Goal: Information Seeking & Learning: Check status

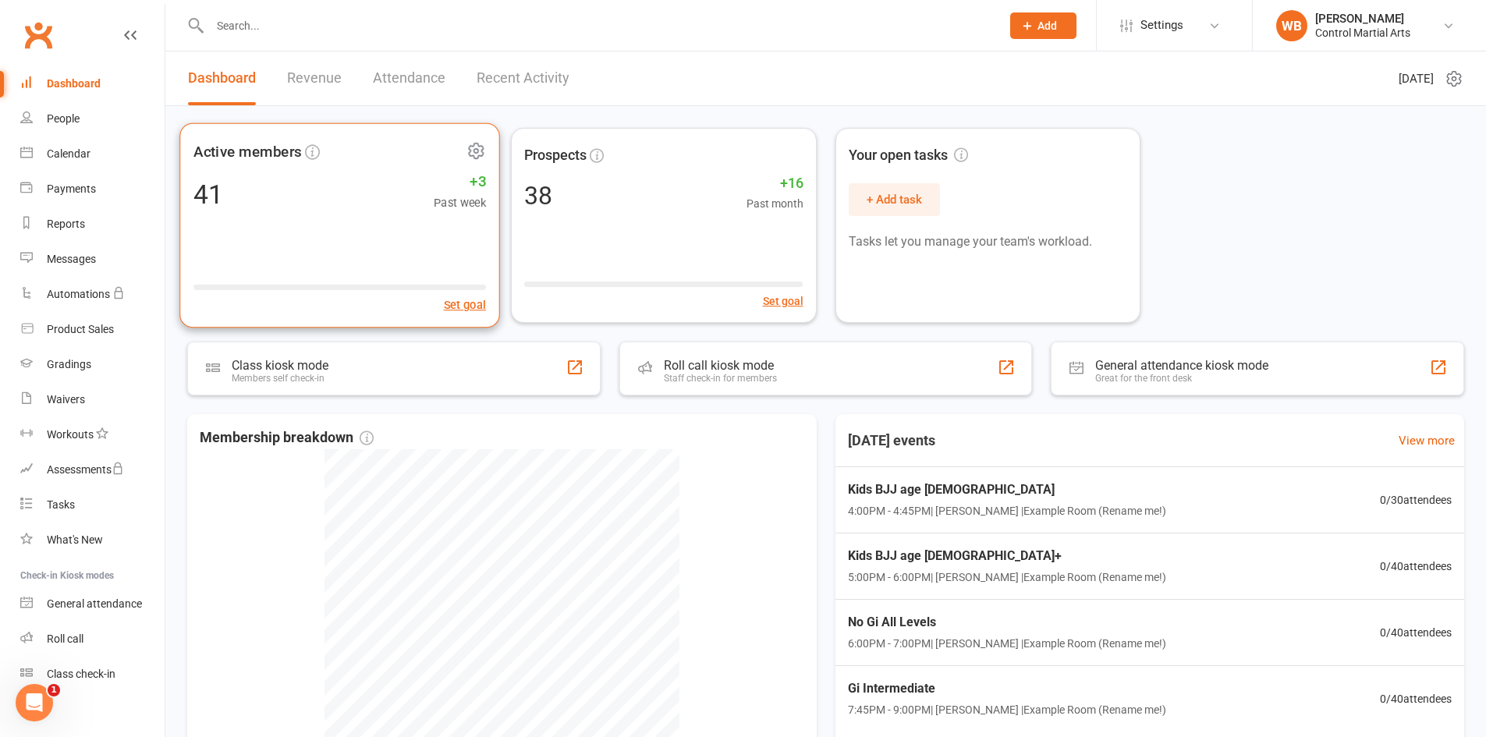
click at [325, 159] on span "Active members" at bounding box center [329, 151] width 270 height 23
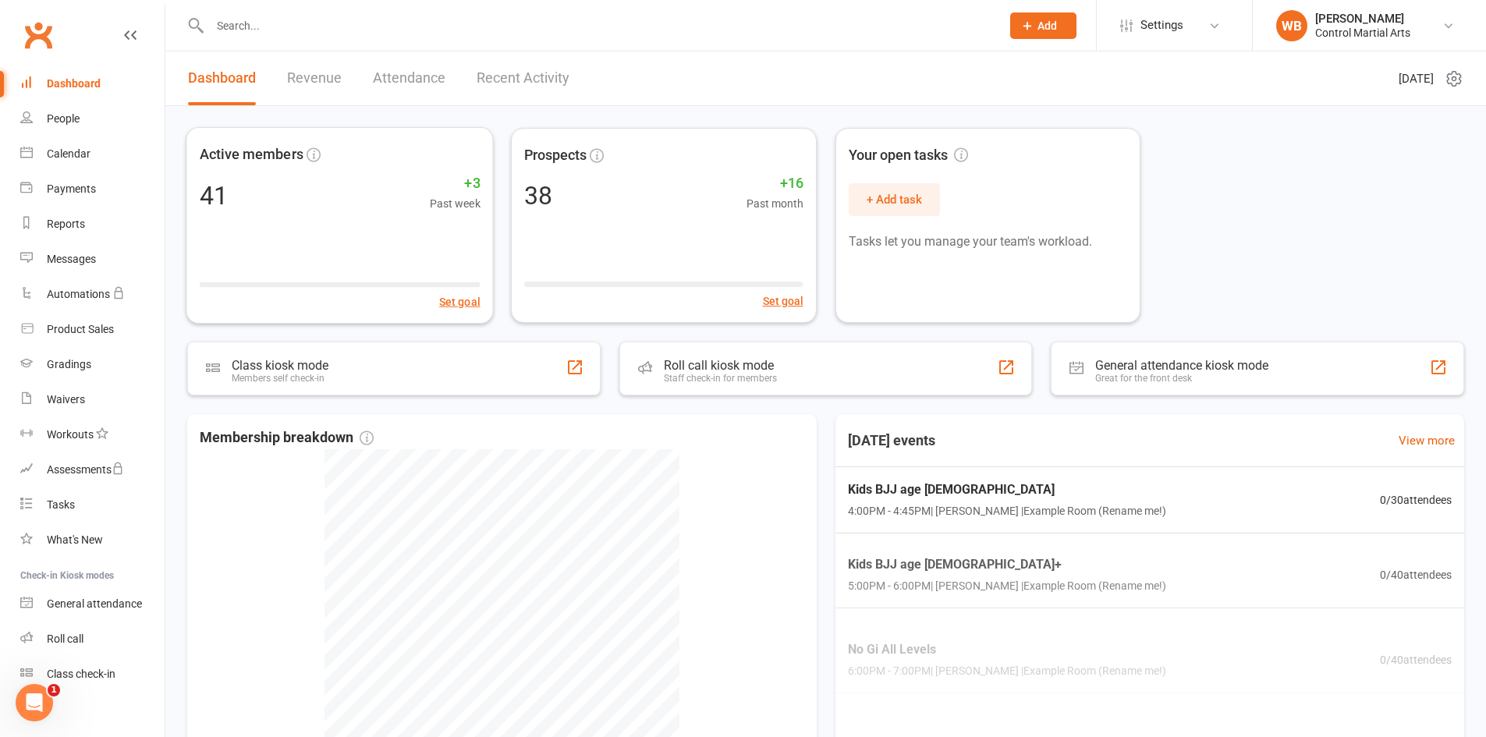
click at [332, 79] on link "Revenue" at bounding box center [314, 79] width 55 height 54
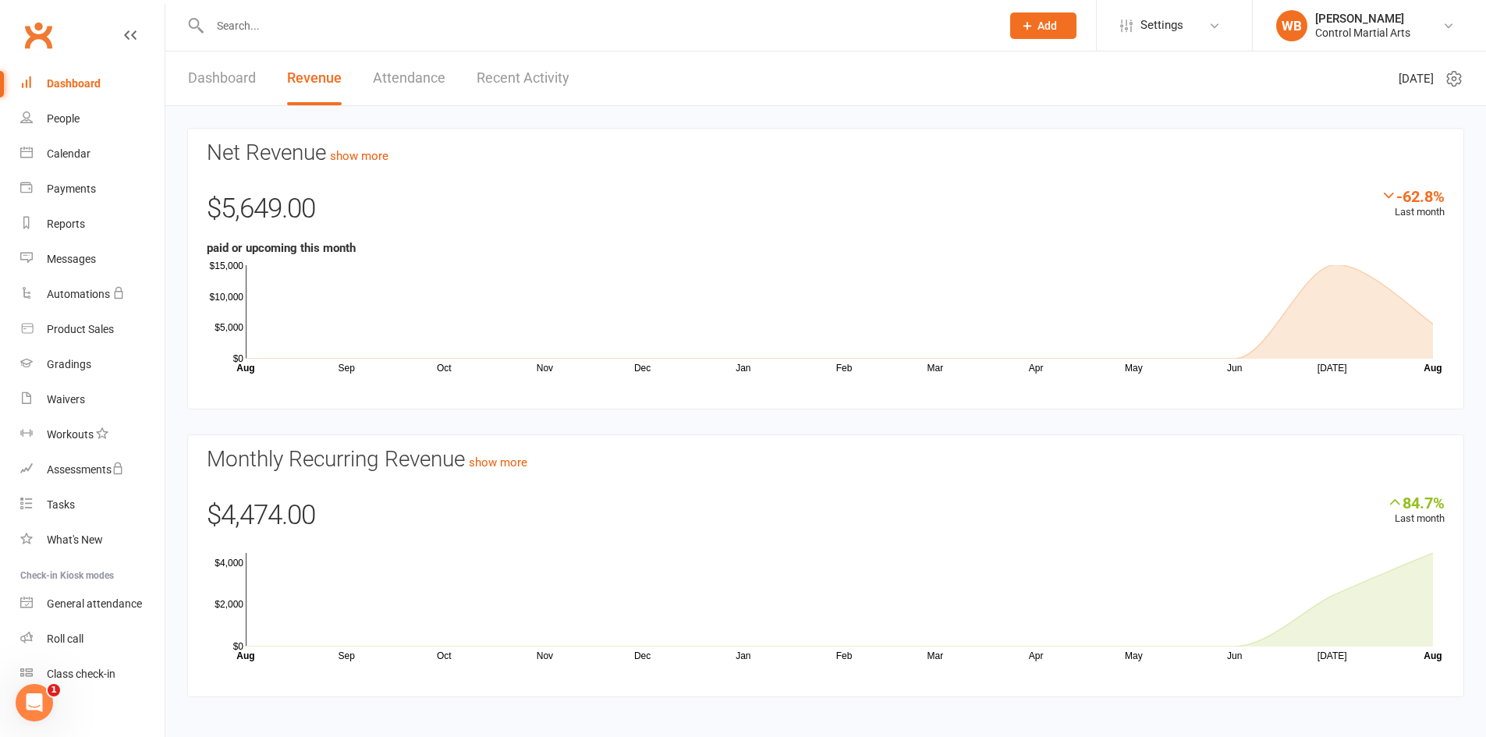
drag, startPoint x: 706, startPoint y: 83, endPoint x: 717, endPoint y: 94, distance: 15.4
click at [706, 83] on header "Dashboard Revenue Attendance Recent Activity [DATE]" at bounding box center [825, 79] width 1321 height 55
click at [398, 535] on div "$4,474.00" at bounding box center [826, 520] width 1238 height 52
click at [487, 529] on div "$4,474.00" at bounding box center [826, 520] width 1238 height 52
click at [559, 511] on div "$4,474.00" at bounding box center [826, 520] width 1238 height 52
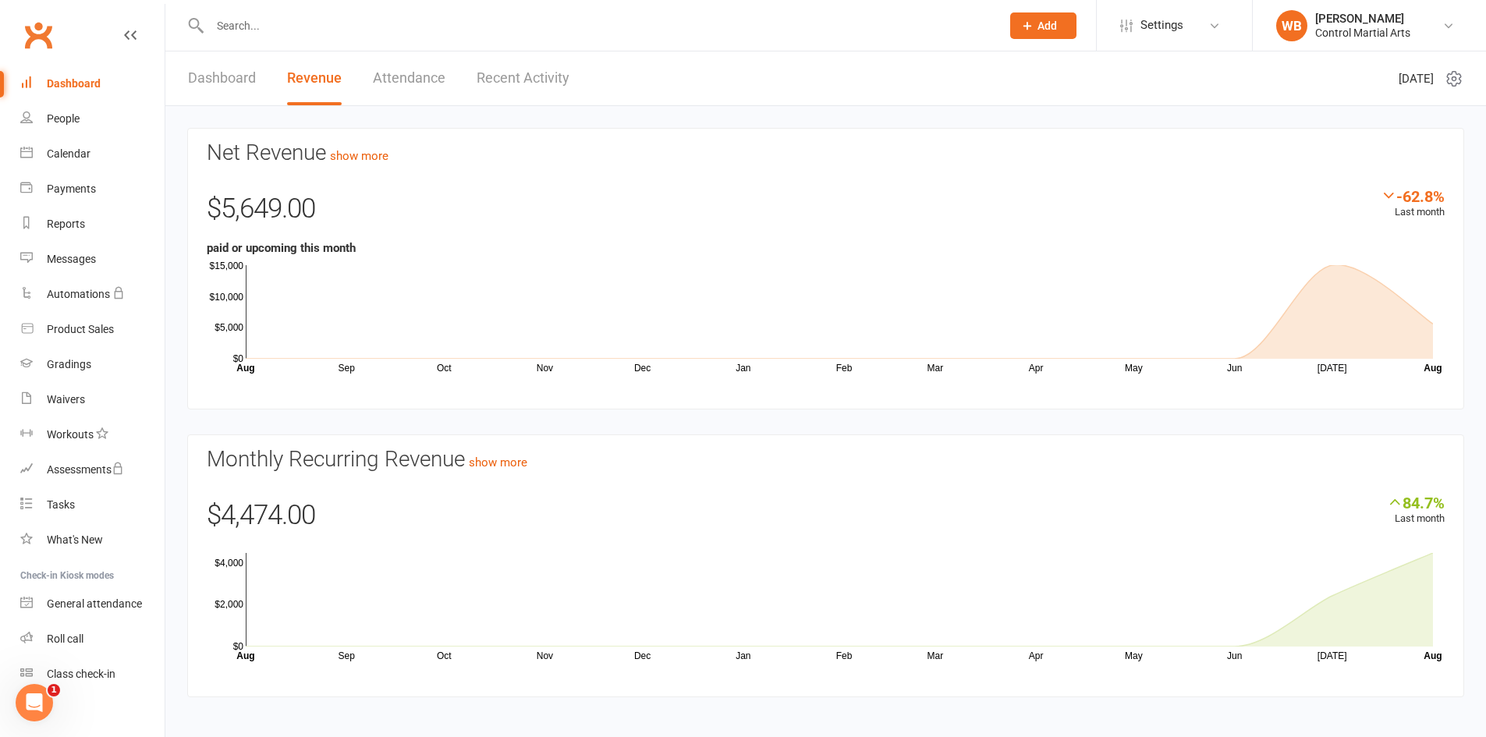
click at [922, 34] on input "text" at bounding box center [597, 26] width 785 height 22
click at [232, 75] on link "Dashboard" at bounding box center [222, 79] width 68 height 54
